Goal: Information Seeking & Learning: Compare options

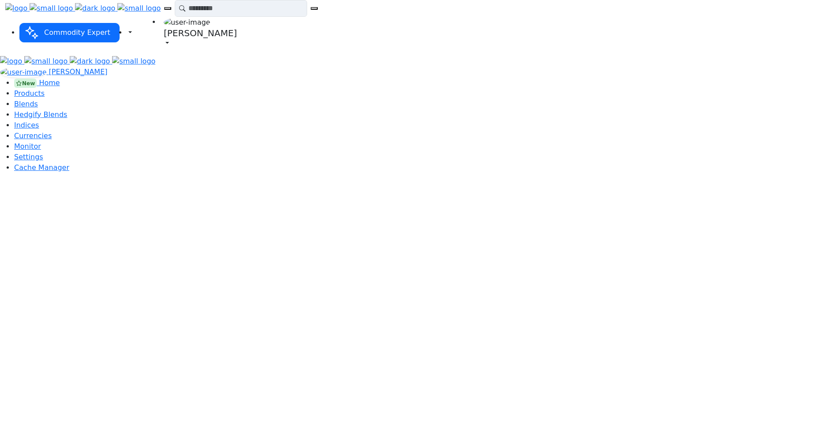
click at [38, 129] on span "Indices" at bounding box center [26, 125] width 25 height 8
click at [39, 129] on span "Indices" at bounding box center [26, 125] width 25 height 8
click at [43, 110] on span "Hedgify Blends" at bounding box center [40, 114] width 53 height 8
click at [35, 100] on span "Blends" at bounding box center [26, 104] width 24 height 8
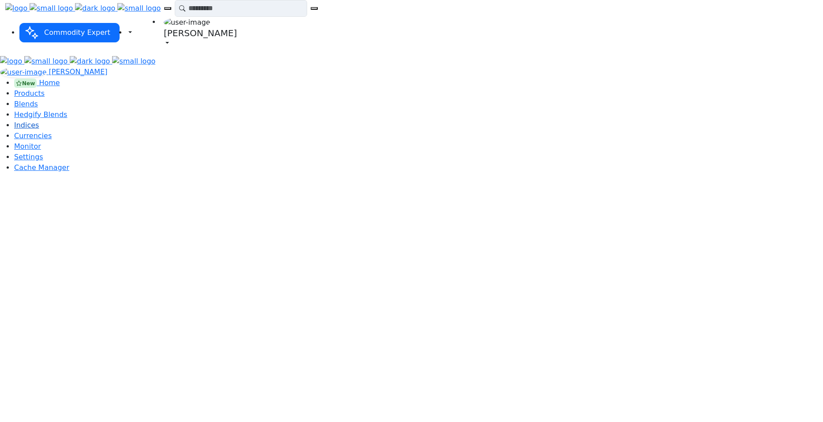
click at [39, 129] on span "Indices" at bounding box center [26, 125] width 25 height 8
click at [38, 100] on span "Blends" at bounding box center [26, 104] width 24 height 8
click at [48, 112] on span "Hedgify Blends" at bounding box center [40, 114] width 53 height 8
click at [39, 129] on span "Indices" at bounding box center [26, 125] width 25 height 8
click at [40, 116] on span "Hedgify Blends" at bounding box center [40, 114] width 53 height 8
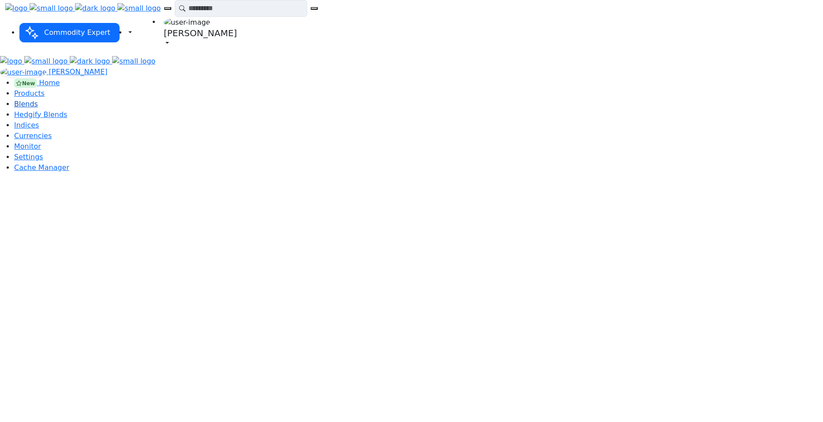
click at [38, 100] on link "Blends" at bounding box center [26, 104] width 24 height 8
